Goal: Use online tool/utility

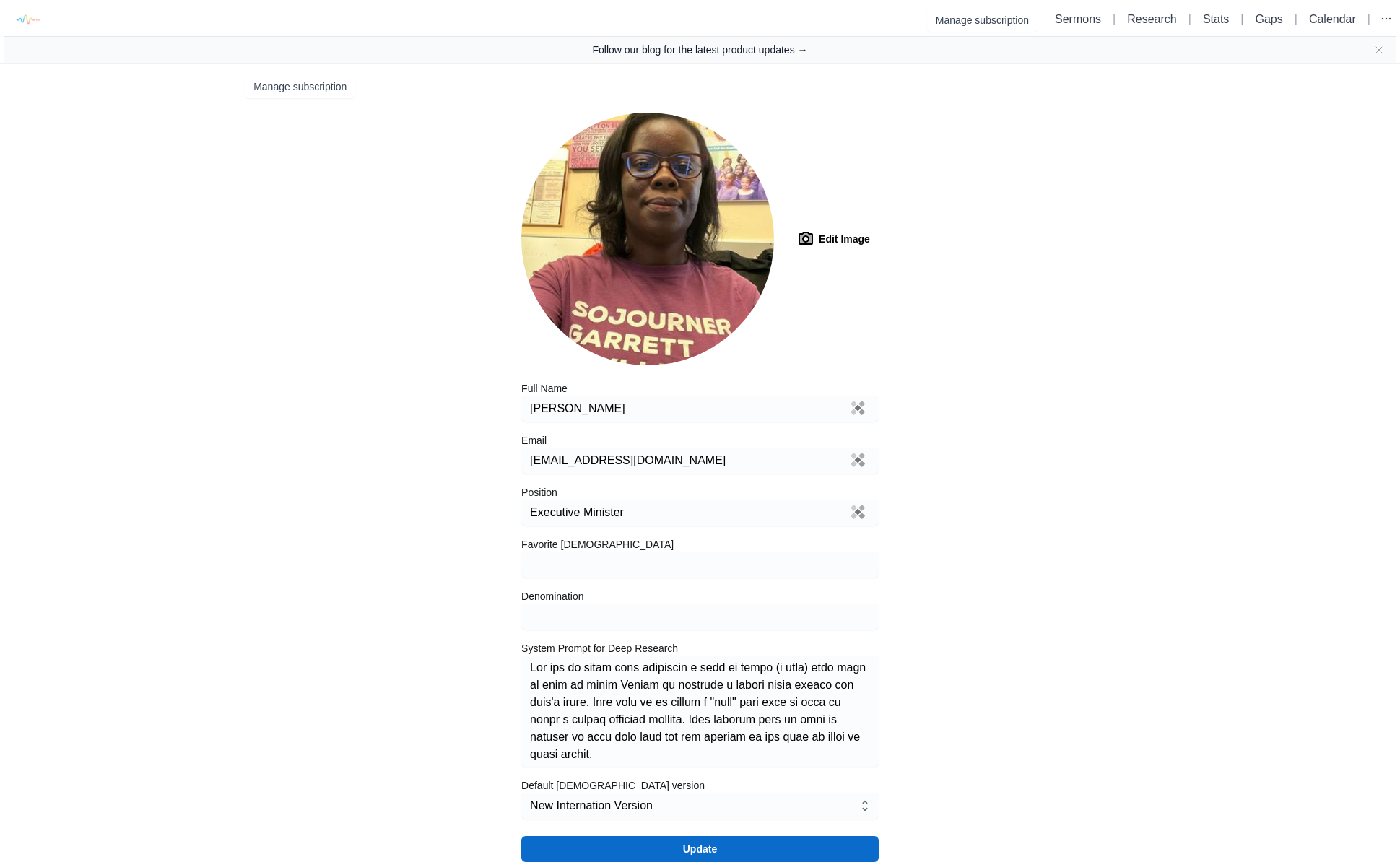
click at [750, 56] on link "Follow our blog for the latest product updates →" at bounding box center [699, 50] width 215 height 15
click at [671, 47] on link "Follow our blog for the latest product updates →" at bounding box center [699, 50] width 215 height 15
click at [1151, 23] on link "Research" at bounding box center [1152, 19] width 49 height 12
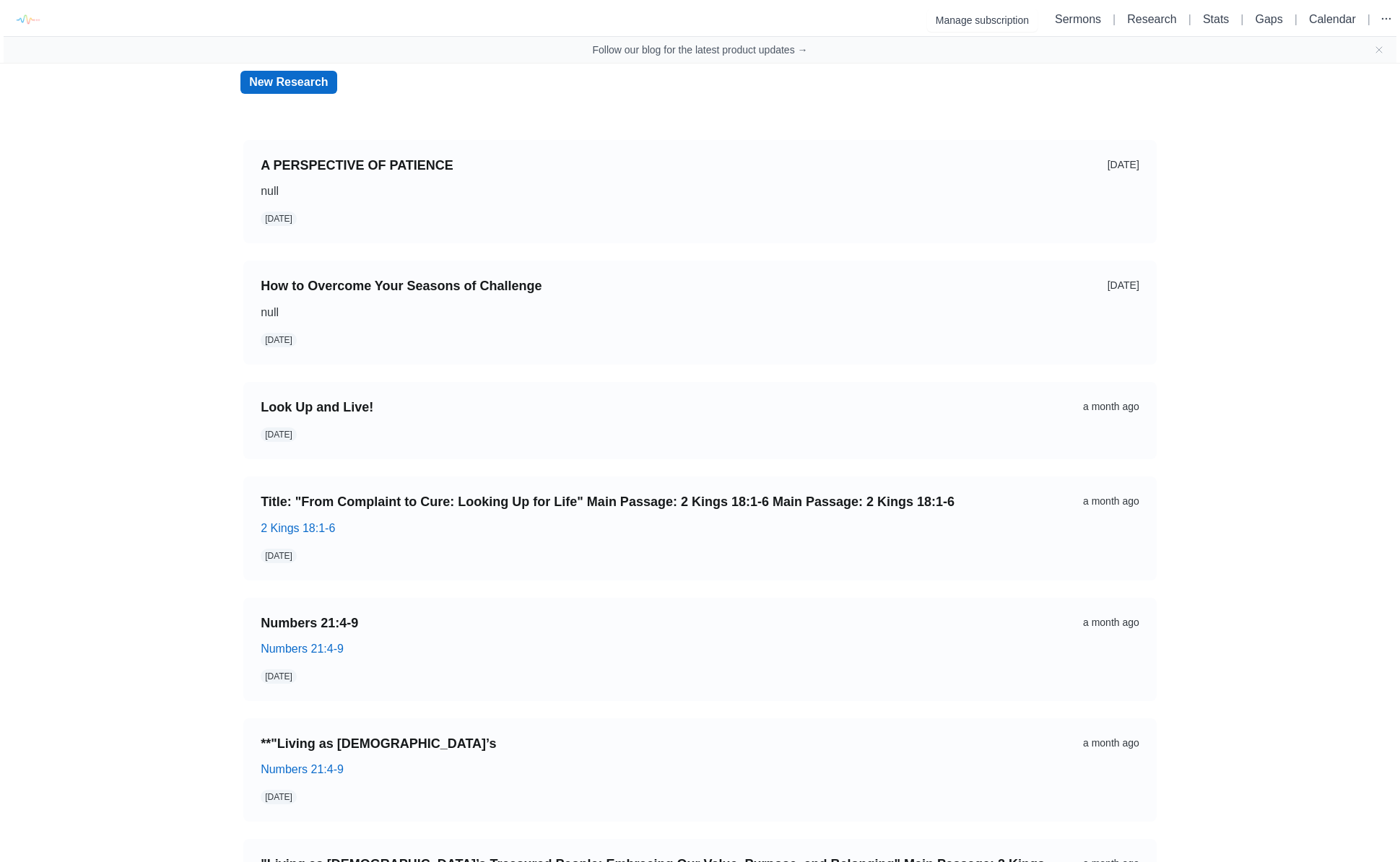
click at [280, 80] on link "New Research" at bounding box center [288, 82] width 96 height 23
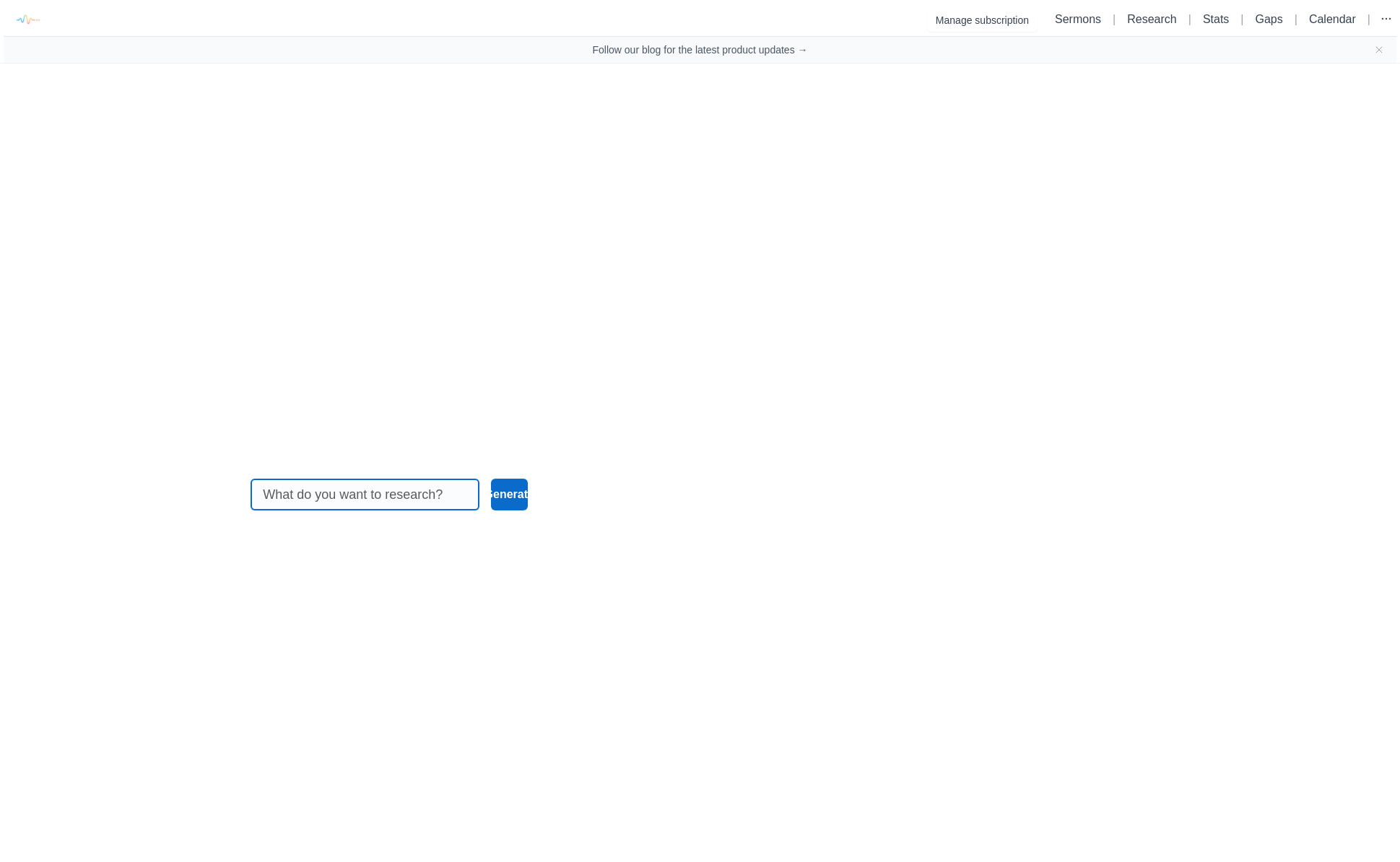
click at [328, 491] on input at bounding box center [365, 494] width 204 height 30
type input "[PERSON_NAME][DEMOGRAPHIC_DATA]:11"
click at [491, 492] on button "Generate" at bounding box center [509, 494] width 37 height 32
